Goal: Task Accomplishment & Management: Use online tool/utility

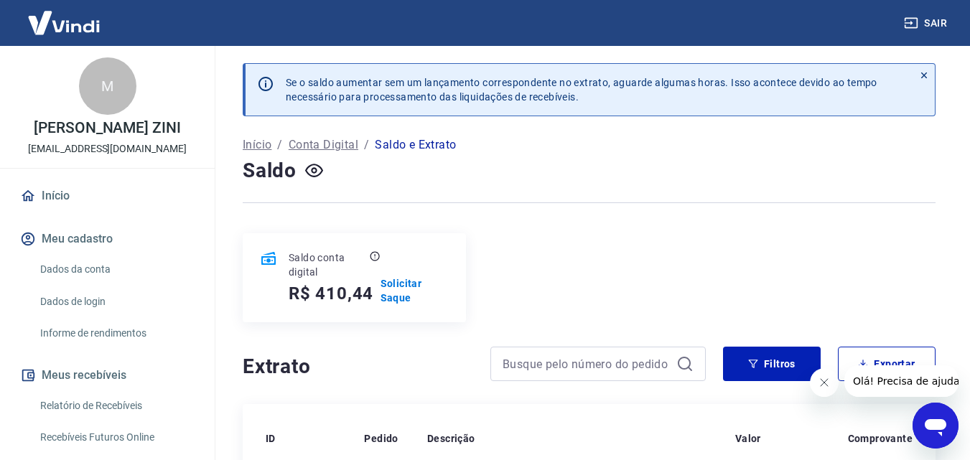
scroll to position [287, 0]
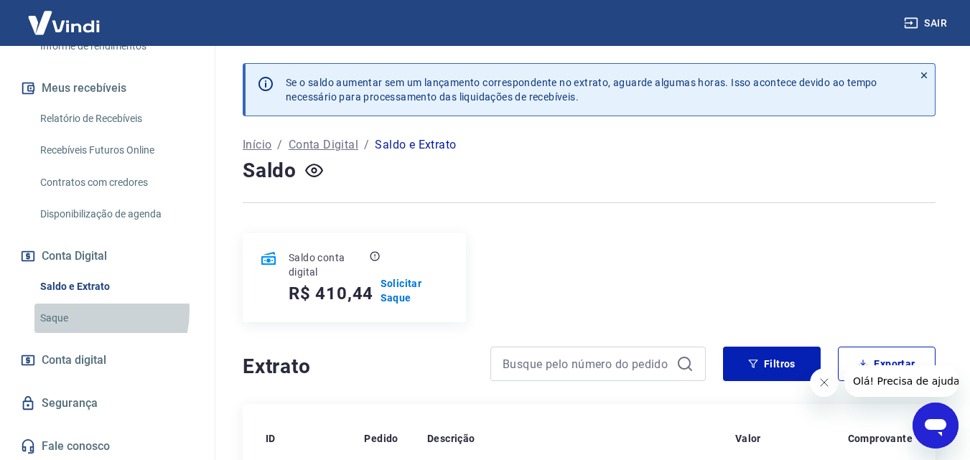
click at [80, 326] on link "Saque" at bounding box center [115, 318] width 163 height 29
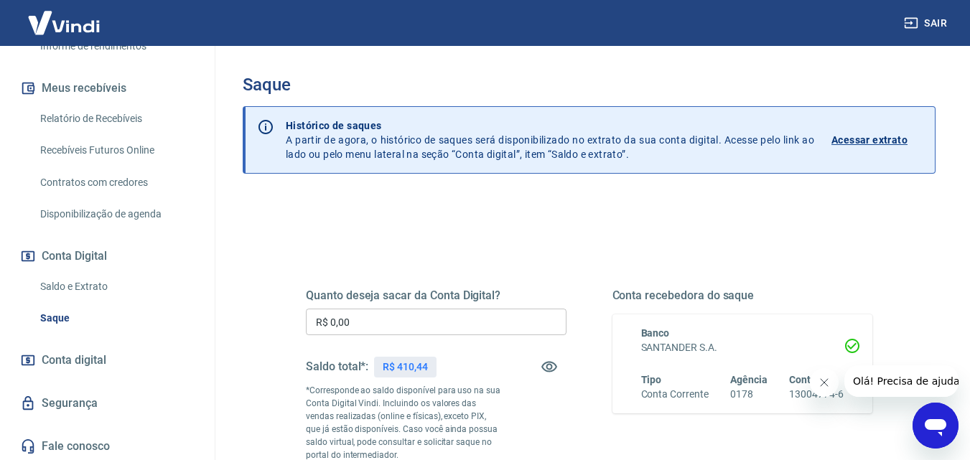
click at [73, 300] on link "Saldo e Extrato" at bounding box center [115, 286] width 163 height 29
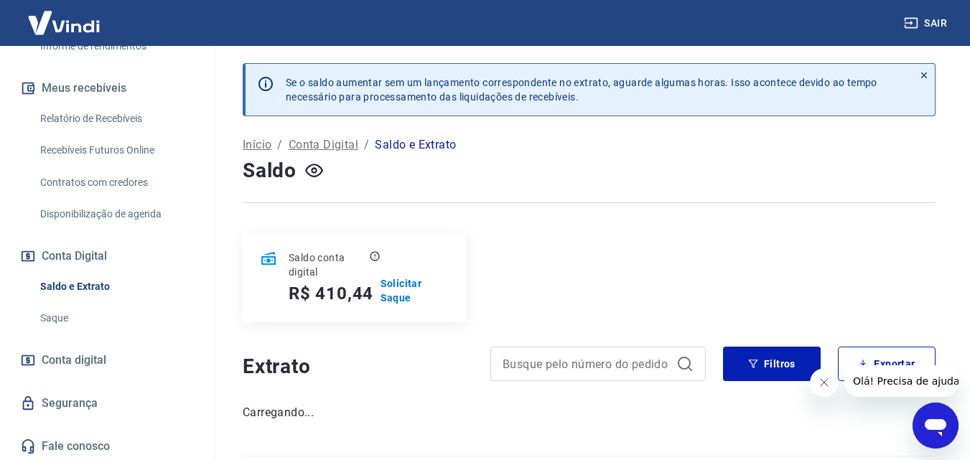
click at [64, 330] on link "Saque" at bounding box center [115, 318] width 163 height 29
